Goal: Task Accomplishment & Management: Complete application form

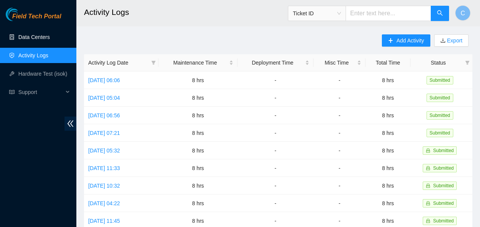
click at [45, 37] on link "Data Centers" at bounding box center [33, 37] width 31 height 6
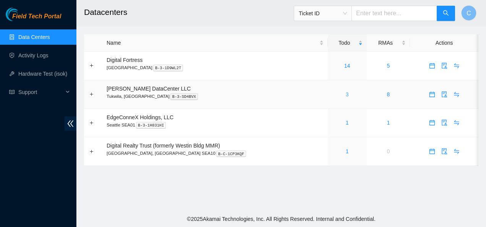
click at [346, 95] on link "3" at bounding box center [347, 94] width 3 height 6
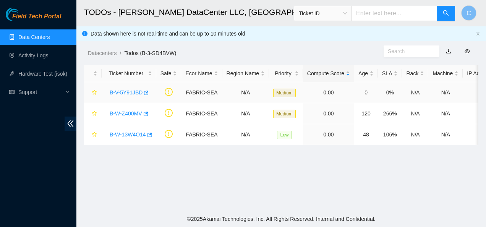
click at [128, 93] on link "B-V-5Y91JBD" at bounding box center [126, 92] width 33 height 6
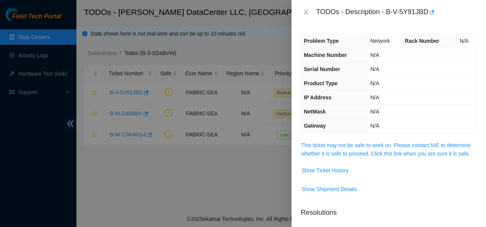
click at [316, 149] on span "This ticket may not be safe to work on. Please contact NIE to determine whether…" at bounding box center [388, 149] width 175 height 17
click at [318, 146] on link "This ticket may not be safe to work on. Please contact NIE to determine whether…" at bounding box center [386, 149] width 170 height 15
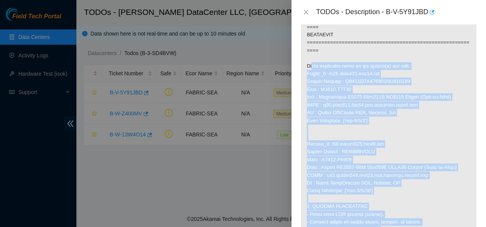
scroll to position [586, 0]
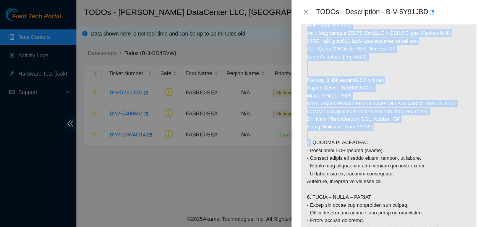
drag, startPoint x: 307, startPoint y: 100, endPoint x: 394, endPoint y: 143, distance: 96.7
click at [394, 143] on p at bounding box center [388, 10] width 175 height 909
copy p "Below mentioned port on the router(s) are down. Router_1: r02.leaf114.sea01.fab…"
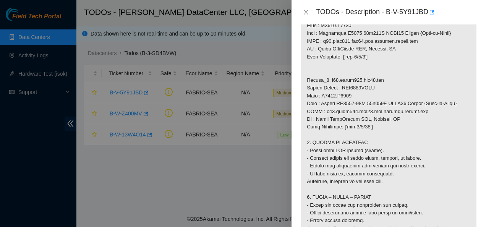
click at [399, 153] on p at bounding box center [388, 10] width 175 height 909
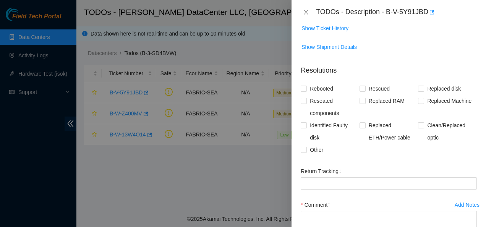
scroll to position [1042, 0]
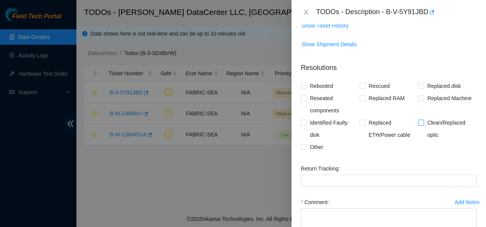
click at [418, 125] on input "Clean/Replaced optic" at bounding box center [420, 122] width 5 height 5
checkbox input "true"
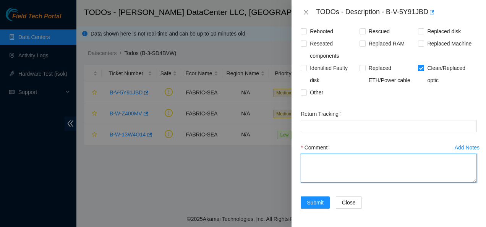
click at [368, 171] on textarea "Comment" at bounding box center [389, 168] width 176 height 29
paste textarea "Contacted NOCC to see if safe to work Below mentioned port on the router(s) are…"
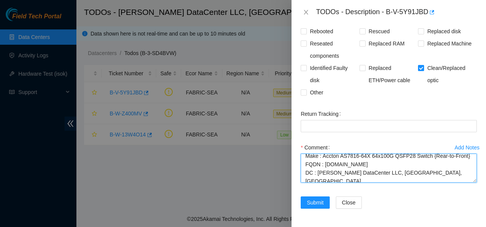
scroll to position [0, 0]
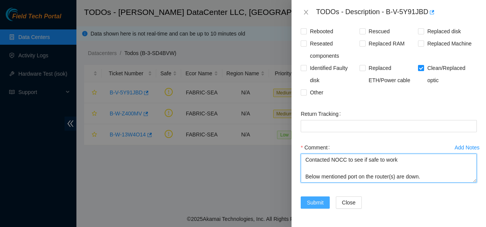
type textarea "Contacted NOCC to see if safe to work Below mentioned port on the router(s) are…"
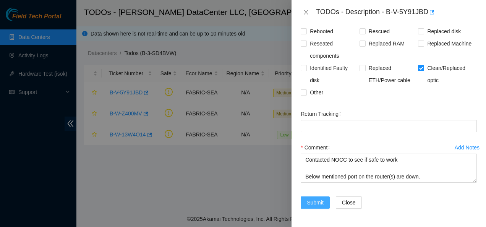
click at [312, 200] on span "Submit" at bounding box center [315, 202] width 17 height 8
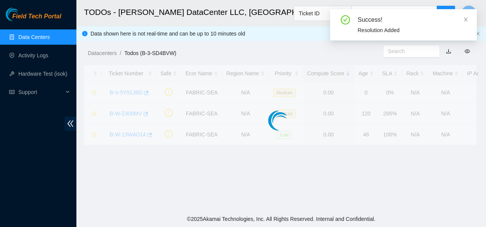
scroll to position [249, 0]
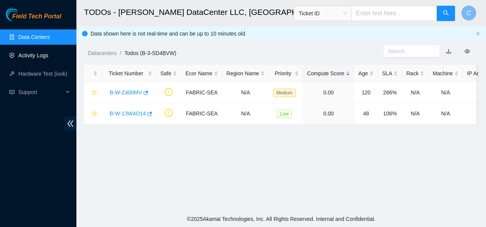
click at [40, 54] on link "Activity Logs" at bounding box center [33, 55] width 30 height 6
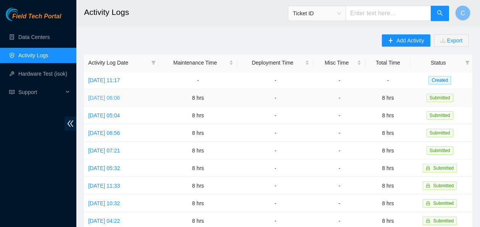
click at [106, 95] on link "[DATE] 06:06" at bounding box center [104, 98] width 32 height 6
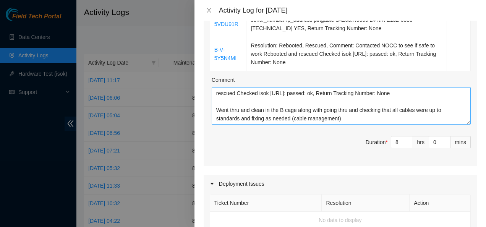
scroll to position [165, 0]
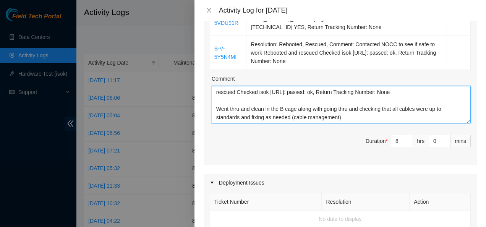
drag, startPoint x: 343, startPoint y: 116, endPoint x: 224, endPoint y: 105, distance: 119.4
click at [224, 105] on textarea "B-V-5VDU91R Resolution: Other, Comment: powered down the following assets: rack…" at bounding box center [341, 104] width 259 height 37
click at [214, 102] on textarea "B-V-5VDU91R Resolution: Other, Comment: powered down the following assets: rack…" at bounding box center [341, 104] width 259 height 37
click at [216, 109] on textarea "B-V-5VDU91R Resolution: Other, Comment: powered down the following assets: rack…" at bounding box center [341, 104] width 259 height 37
drag, startPoint x: 216, startPoint y: 109, endPoint x: 337, endPoint y: 118, distance: 122.3
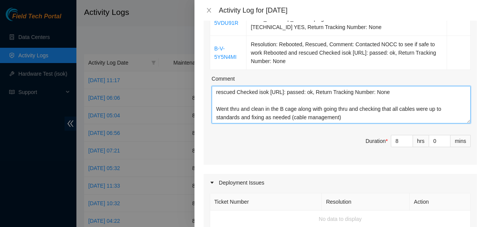
click at [337, 118] on textarea "B-V-5VDU91R Resolution: Other, Comment: powered down the following assets: rack…" at bounding box center [341, 104] width 259 height 37
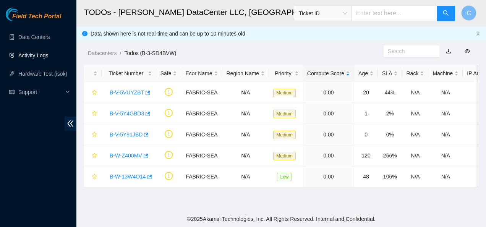
click at [31, 56] on link "Activity Logs" at bounding box center [33, 55] width 30 height 6
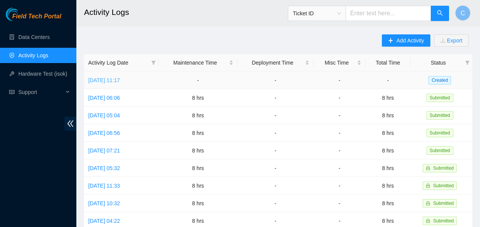
click at [110, 83] on link "[DATE] 11:17" at bounding box center [104, 80] width 32 height 6
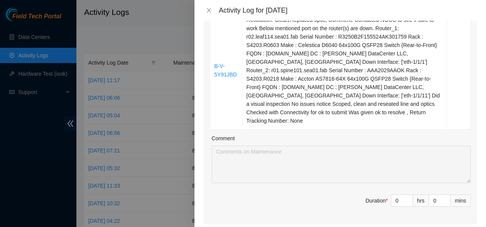
scroll to position [156, 0]
click at [393, 195] on input "0" at bounding box center [401, 200] width 21 height 11
type input "8"
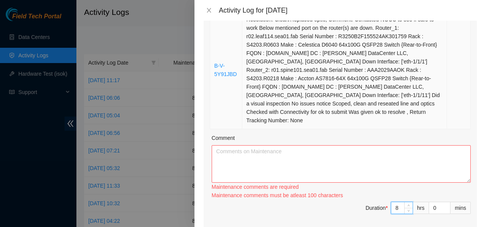
type input "8"
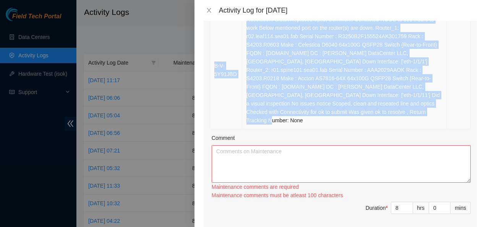
drag, startPoint x: 395, startPoint y: 112, endPoint x: 212, endPoint y: 60, distance: 189.7
click at [212, 60] on tr "B-V-5Y91JBD Resolution: Clean/Replaced optic, Comment: Contacted NOCC to see if…" at bounding box center [340, 70] width 261 height 118
copy tr "B-V-5Y91JBD Resolution: Clean/Replaced optic, Comment: Contacted NOCC to see if…"
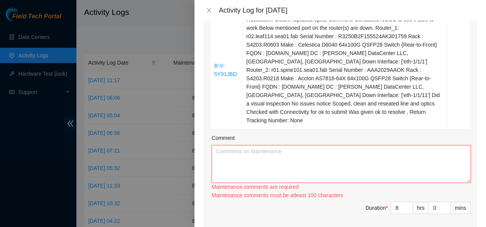
click at [226, 151] on textarea "Comment" at bounding box center [341, 163] width 259 height 37
paste textarea "B-V-5Y91JBD Resolution: Clean/Replaced optic, Comment: Contacted NOCC to see if…"
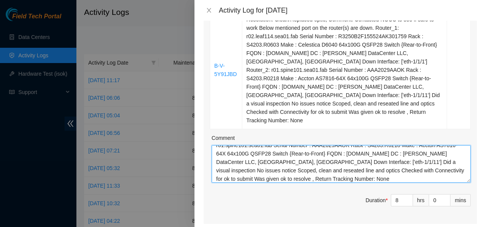
scroll to position [0, 0]
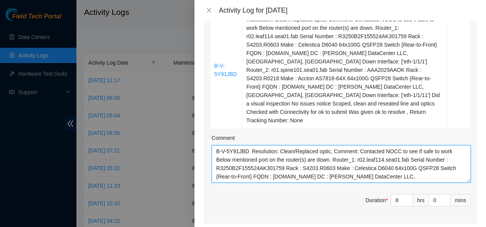
click at [250, 145] on textarea "B-V-5Y91JBD Resolution: Clean/Replaced optic, Comment: Contacted NOCC to see if…" at bounding box center [341, 163] width 259 height 37
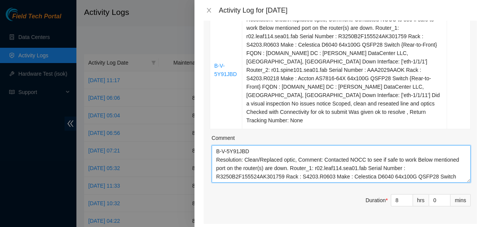
scroll to position [59, 0]
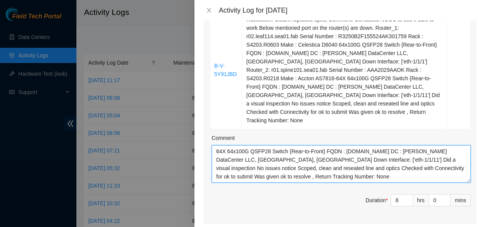
click at [263, 168] on textarea "B-V-5Y91JBD Resolution: Clean/Replaced optic, Comment: Contacted NOCC to see if…" at bounding box center [341, 163] width 259 height 37
paste textarea "Went thru and clean in the B cage along with going thru and checking that all c…"
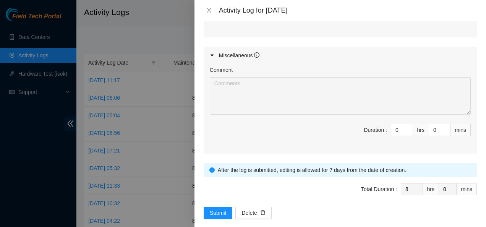
scroll to position [501, 0]
type textarea "B-V-5Y91JBD Resolution: Clean/Replaced optic, Comment: Contacted NOCC to see if…"
click at [211, 208] on span "Submit" at bounding box center [218, 212] width 17 height 8
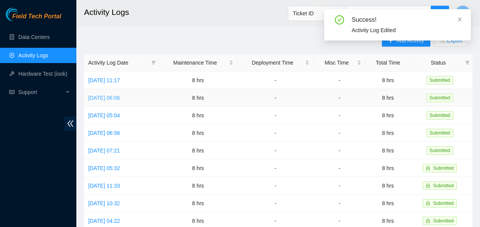
click at [120, 99] on link "[DATE] 06:06" at bounding box center [104, 98] width 32 height 6
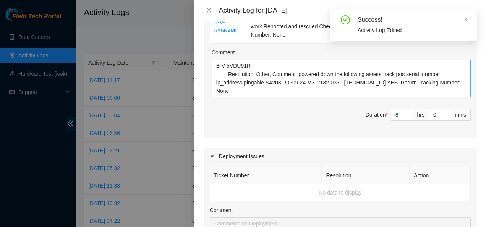
scroll to position [59, 0]
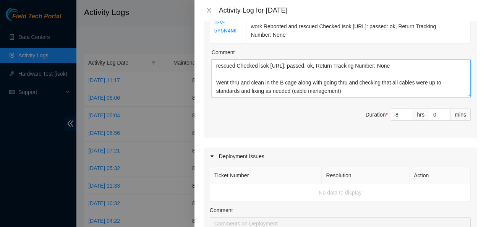
drag, startPoint x: 340, startPoint y: 91, endPoint x: 205, endPoint y: 85, distance: 135.0
click at [205, 85] on div "Ticket Number Resolution Action B-V-5VDU91R Resolution: Other, Comment: powered…" at bounding box center [340, 43] width 273 height 190
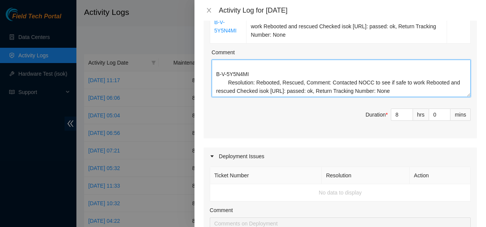
scroll to position [50, 0]
paste textarea "Worked on locating and processing the following RMAs with Net Techs Carlos, Jos…"
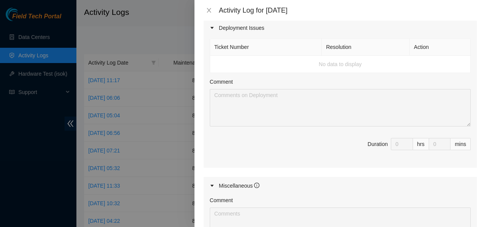
scroll to position [459, 0]
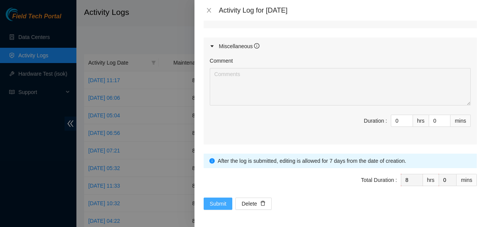
type textarea "B-V-5VDU91R Resolution: Other, Comment: powered down the following assets: rack…"
click at [214, 202] on span "Submit" at bounding box center [218, 203] width 17 height 8
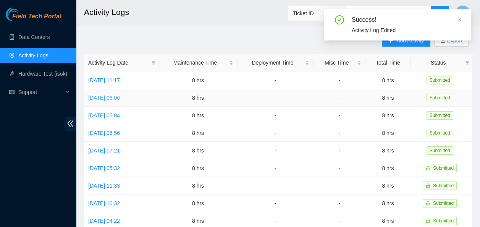
click at [120, 96] on link "[DATE] 06:06" at bounding box center [104, 98] width 32 height 6
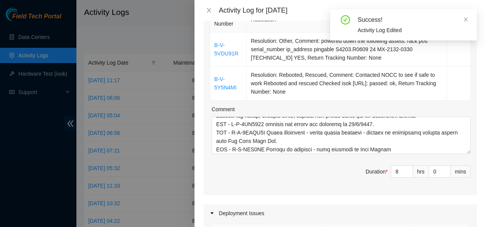
scroll to position [345, 0]
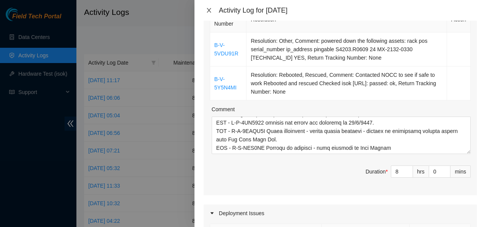
click at [211, 9] on icon "close" at bounding box center [209, 10] width 6 height 6
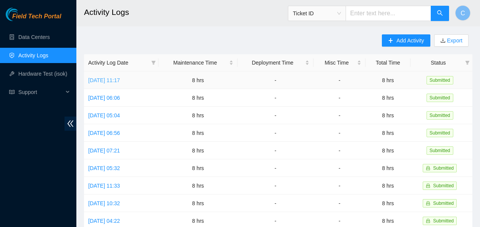
click at [120, 80] on link "[DATE] 11:17" at bounding box center [104, 80] width 32 height 6
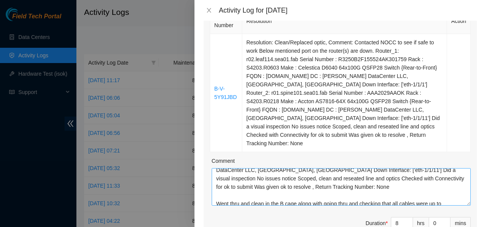
scroll to position [84, 0]
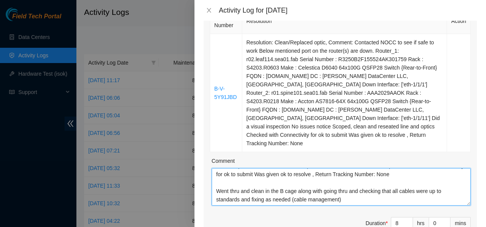
click at [284, 183] on textarea "B-V-5Y91JBD Resolution: Clean/Replaced optic, Comment: Contacted NOCC to see if…" at bounding box center [341, 186] width 259 height 37
type textarea "B-V-5Y91JBD Resolution: Clean/Replaced optic, Comment: Contacted NOCC to see if…"
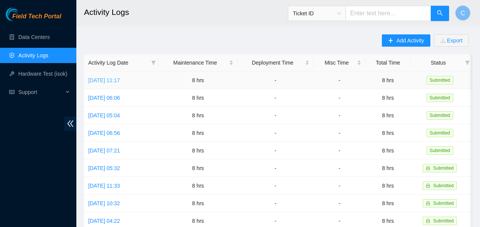
click at [99, 78] on link "Fri, 10 Oct 2025 11:17" at bounding box center [104, 80] width 32 height 6
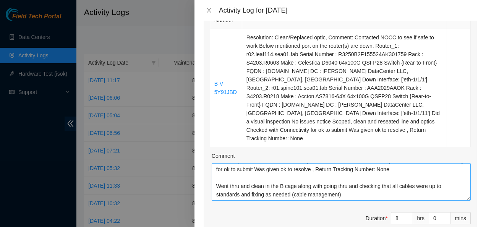
scroll to position [138, 0]
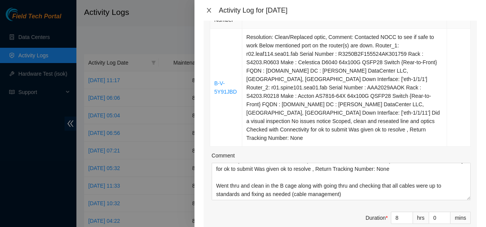
click at [208, 11] on icon "close" at bounding box center [209, 10] width 6 height 6
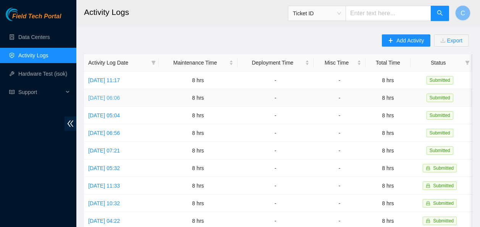
click at [109, 97] on link "[DATE] 06:06" at bounding box center [104, 98] width 32 height 6
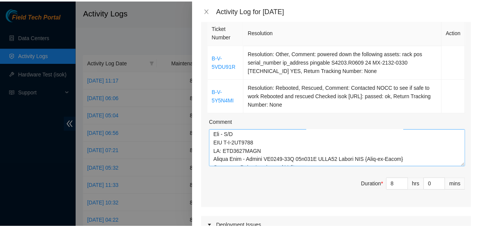
scroll to position [290, 0]
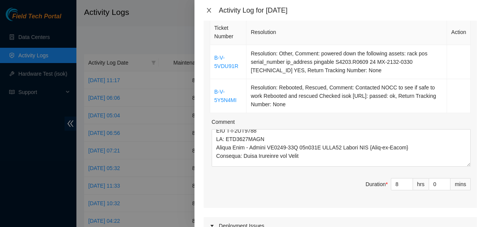
click at [208, 7] on icon "close" at bounding box center [209, 10] width 6 height 6
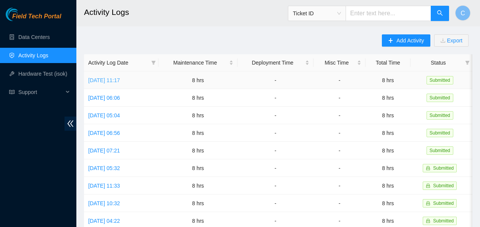
click at [120, 81] on link "[DATE] 11:17" at bounding box center [104, 80] width 32 height 6
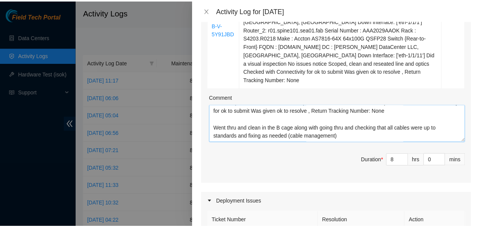
scroll to position [84, 0]
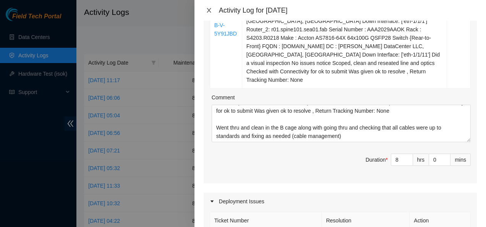
click at [208, 9] on icon "close" at bounding box center [209, 10] width 6 height 6
